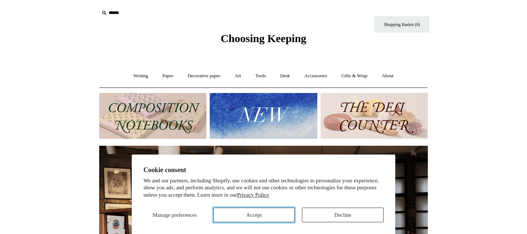
click at [261, 217] on button "Accept" at bounding box center [254, 214] width 82 height 15
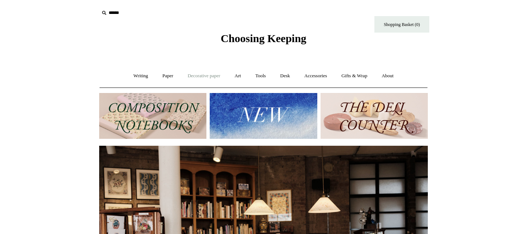
click at [185, 78] on link "Decorative paper +" at bounding box center [204, 75] width 46 height 19
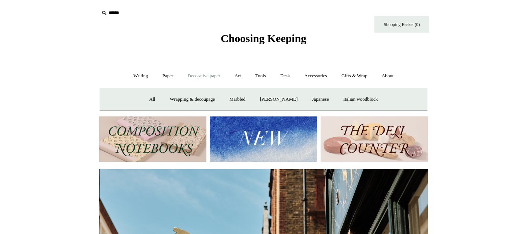
scroll to position [0, 329]
click at [185, 78] on link "Decorative paper -" at bounding box center [204, 75] width 46 height 19
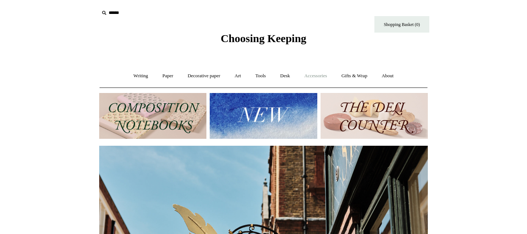
click at [307, 80] on link "Accessories +" at bounding box center [316, 75] width 36 height 19
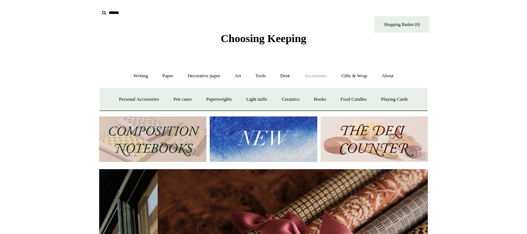
scroll to position [0, 657]
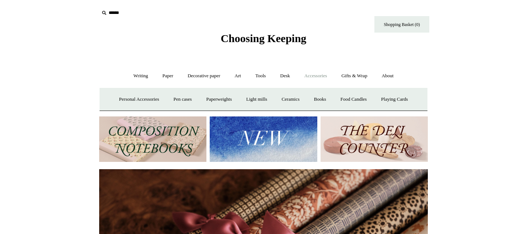
click at [307, 80] on link "Accessories -" at bounding box center [316, 75] width 36 height 19
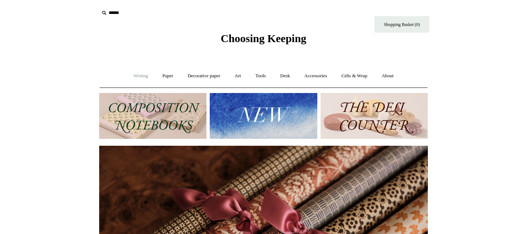
click at [136, 83] on link "Writing +" at bounding box center [141, 75] width 28 height 19
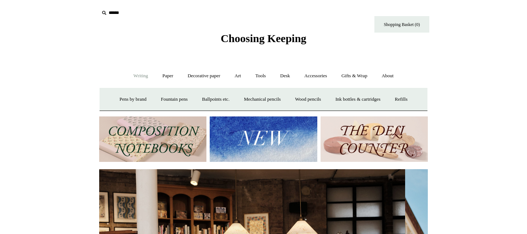
scroll to position [0, 0]
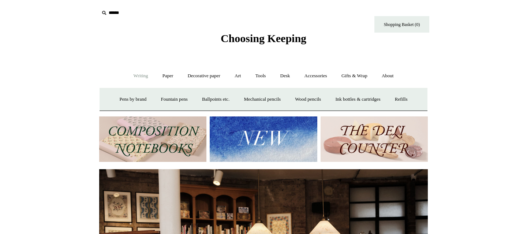
click at [136, 83] on link "Writing -" at bounding box center [141, 75] width 28 height 19
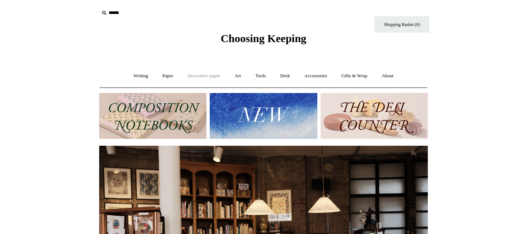
click at [181, 77] on link "Decorative paper +" at bounding box center [204, 75] width 46 height 19
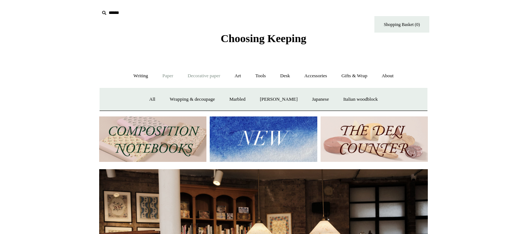
click at [164, 77] on link "Paper +" at bounding box center [168, 75] width 24 height 19
click at [190, 76] on link "Decorative paper +" at bounding box center [204, 75] width 46 height 19
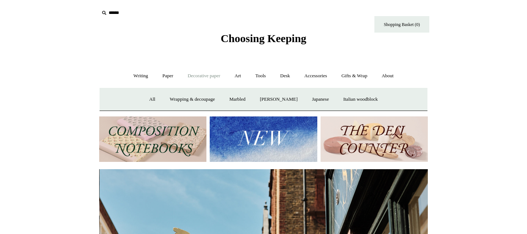
scroll to position [0, 329]
click at [237, 72] on link "Art +" at bounding box center [237, 75] width 19 height 19
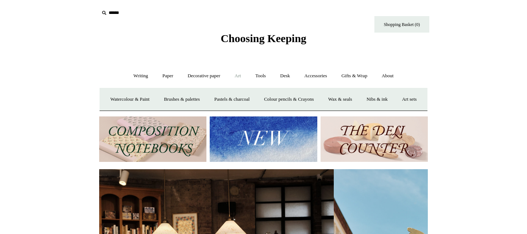
scroll to position [0, 0]
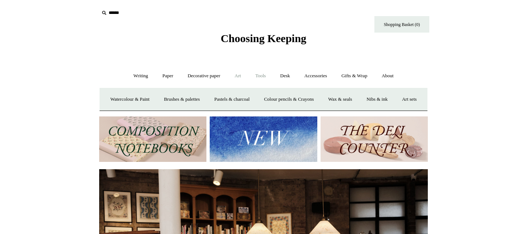
click at [263, 75] on link "Tools +" at bounding box center [261, 75] width 24 height 19
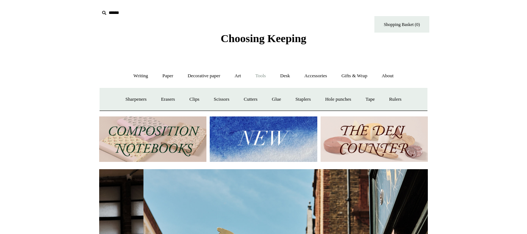
scroll to position [0, 329]
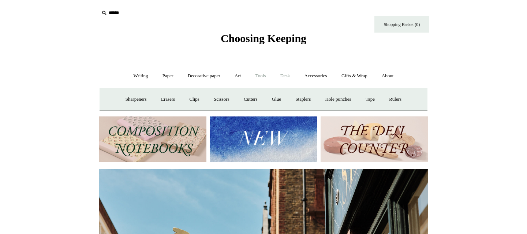
click at [281, 75] on link "Desk +" at bounding box center [285, 75] width 23 height 19
click at [304, 72] on link "Accessories +" at bounding box center [316, 75] width 36 height 19
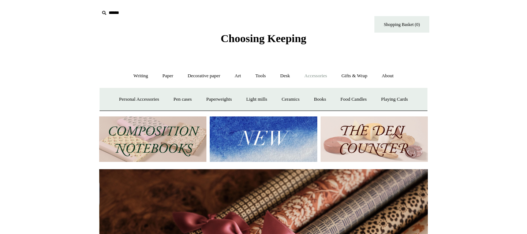
scroll to position [0, 657]
click at [320, 95] on link "Books" at bounding box center [319, 99] width 25 height 19
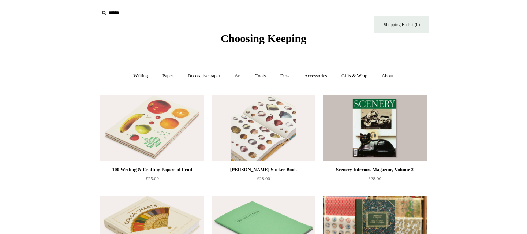
click at [286, 123] on img at bounding box center [263, 128] width 104 height 66
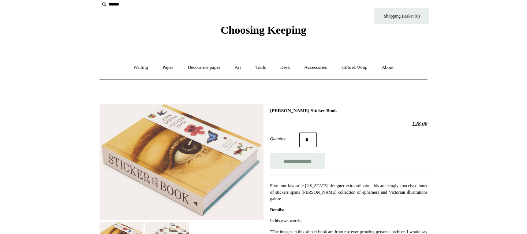
scroll to position [9, 0]
